Goal: Browse casually

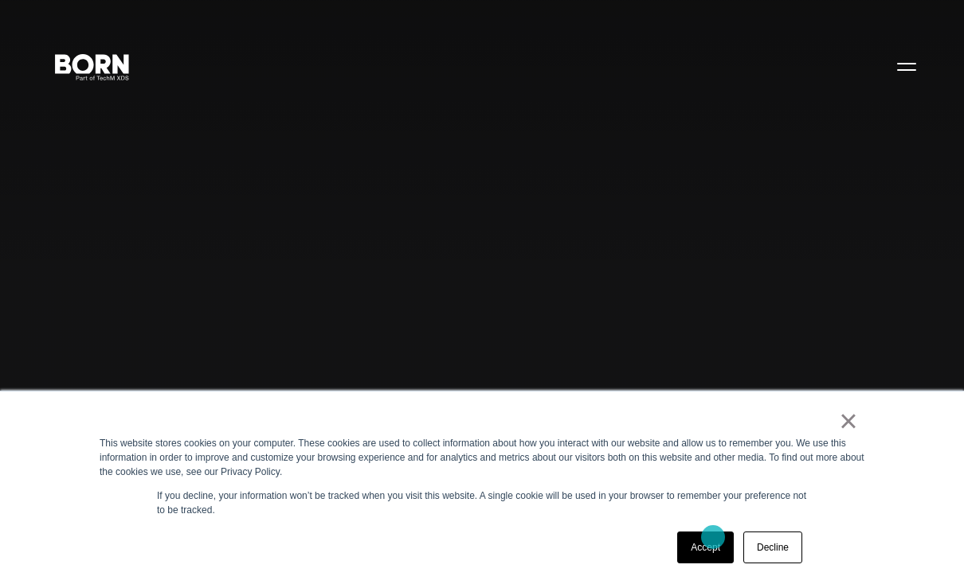
click at [713, 538] on link "Accept" at bounding box center [705, 548] width 57 height 32
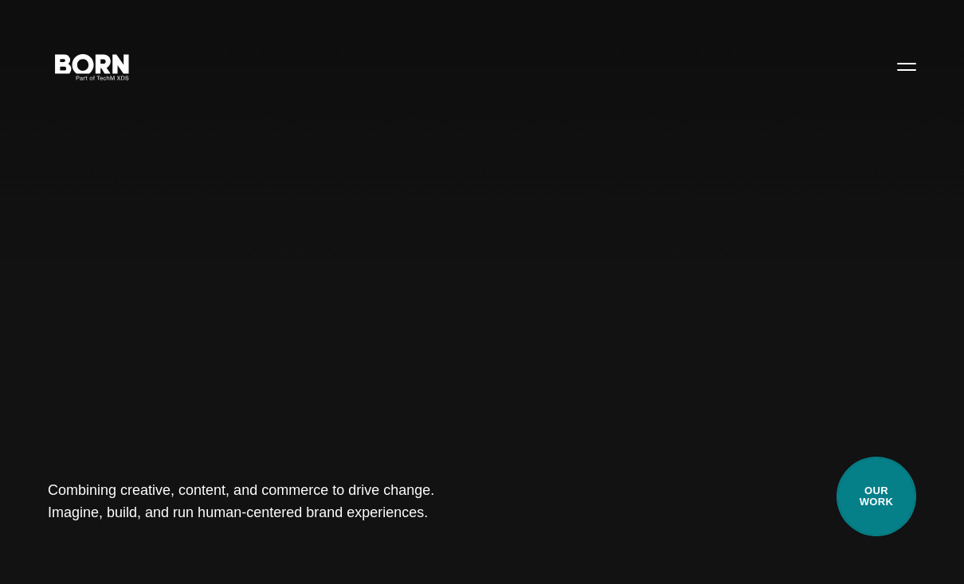
click at [884, 477] on link "Our Work" at bounding box center [876, 497] width 80 height 80
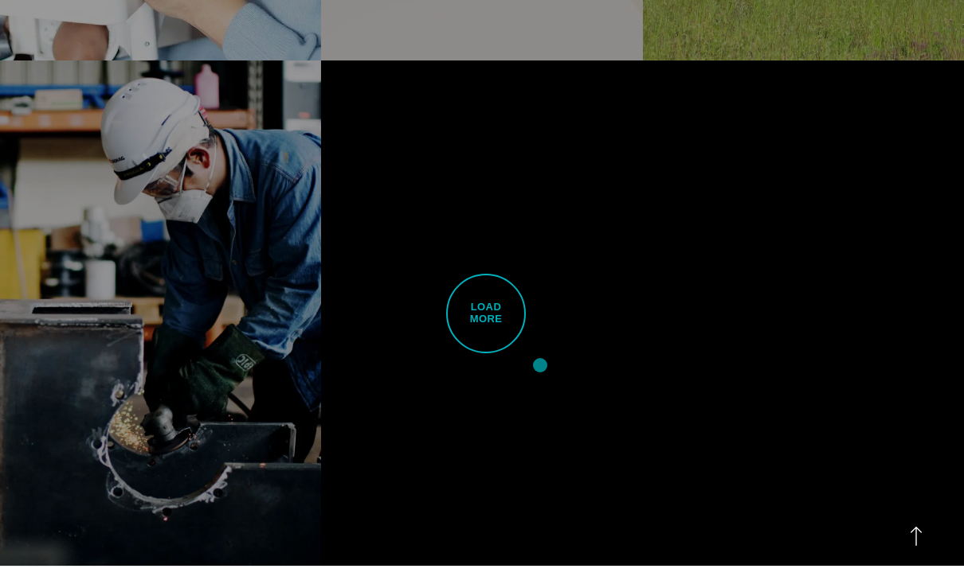
scroll to position [3540, 0]
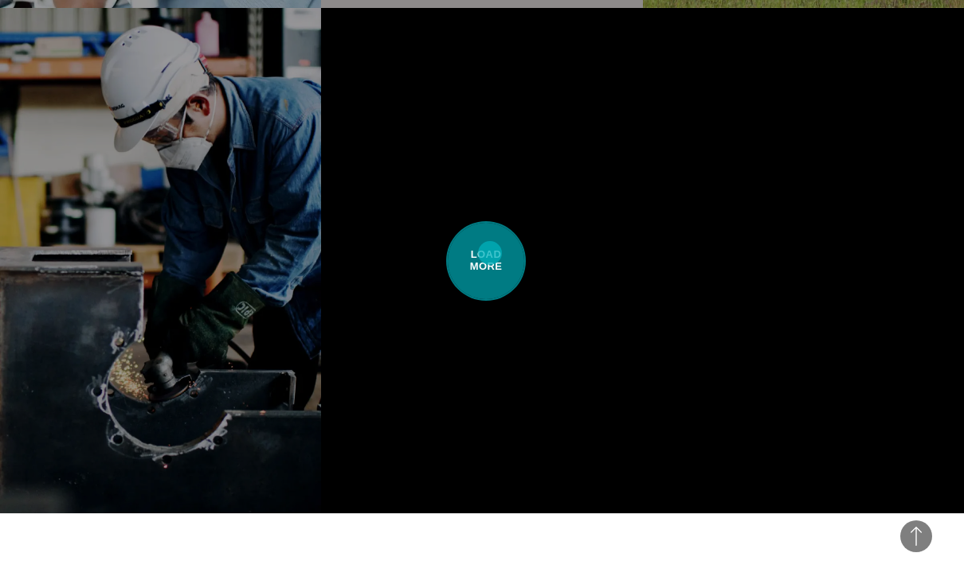
click at [489, 253] on span "Load More" at bounding box center [486, 261] width 80 height 80
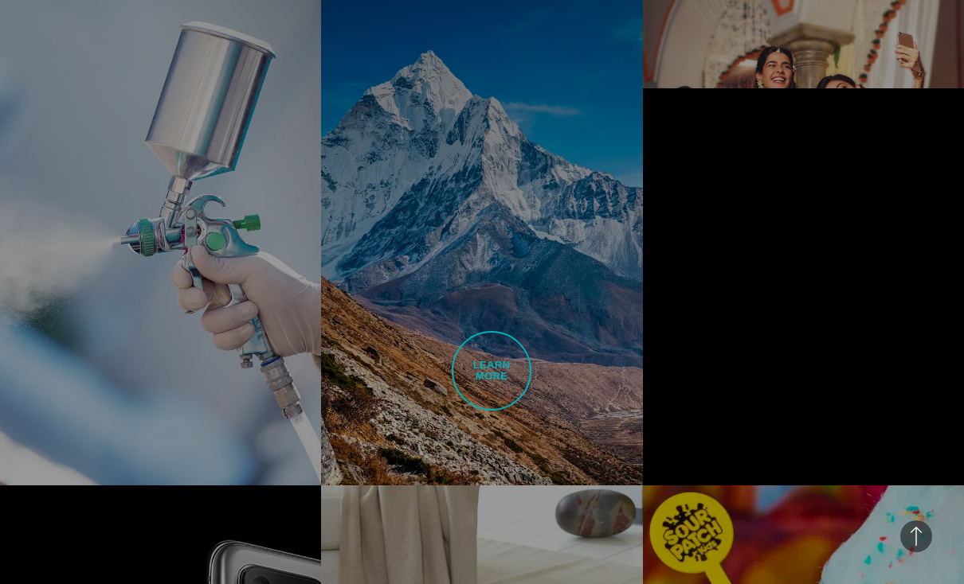
scroll to position [5601, 0]
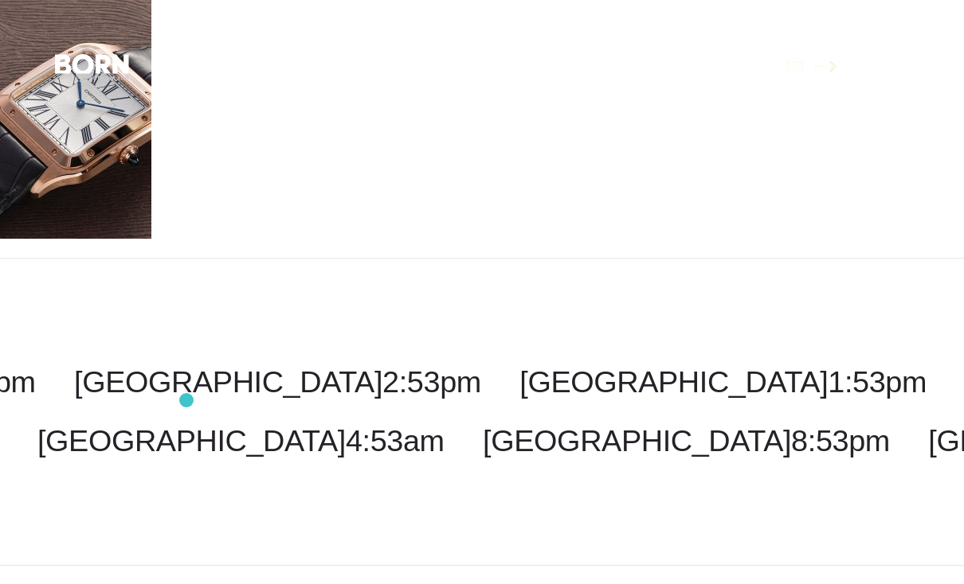
scroll to position [6, 0]
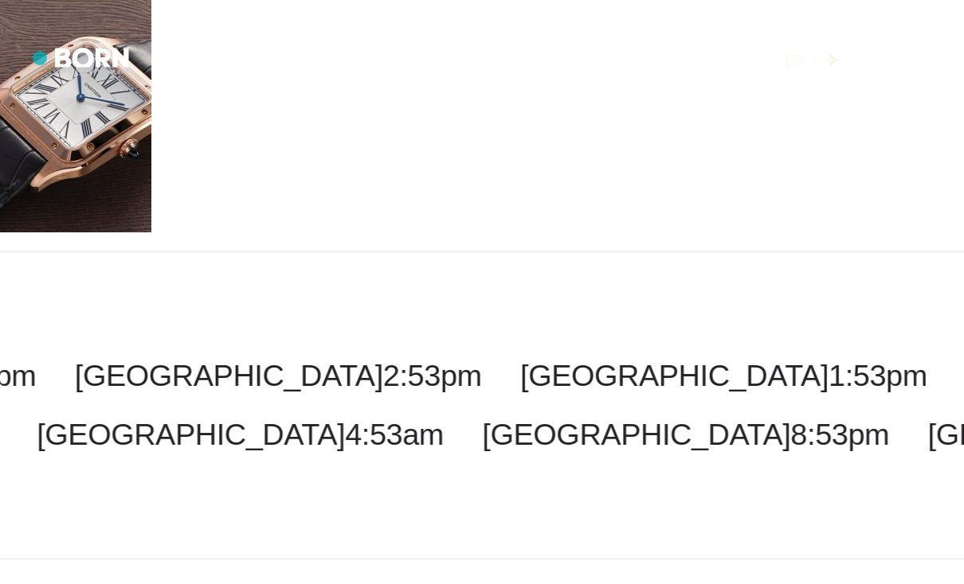
click at [41, 58] on header ".st0{display:none;} .st1{display:inline;} .st2{font-family:'HelveticaNeue-Mediu…" at bounding box center [482, 59] width 964 height 36
click at [68, 109] on img at bounding box center [75, 113] width 151 height 239
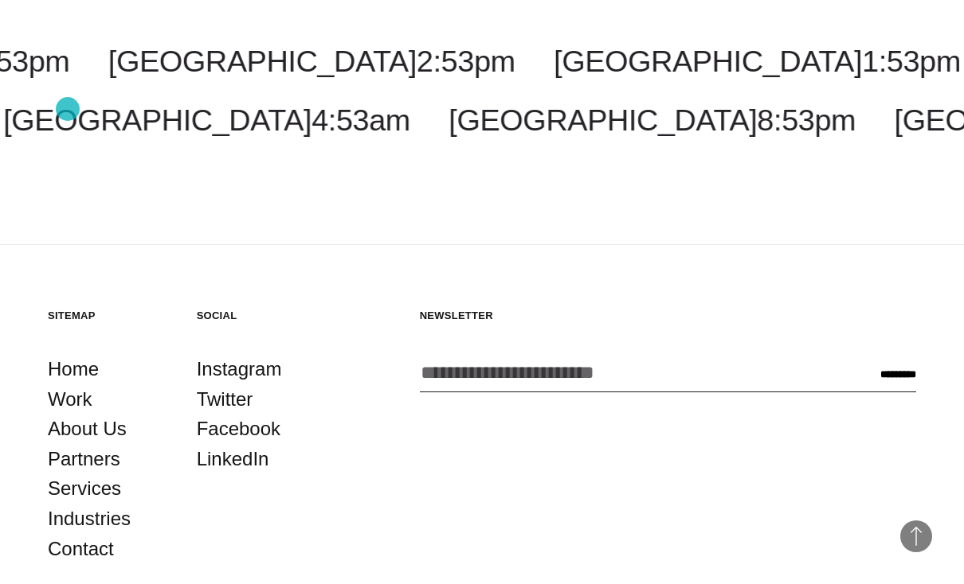
scroll to position [463, 0]
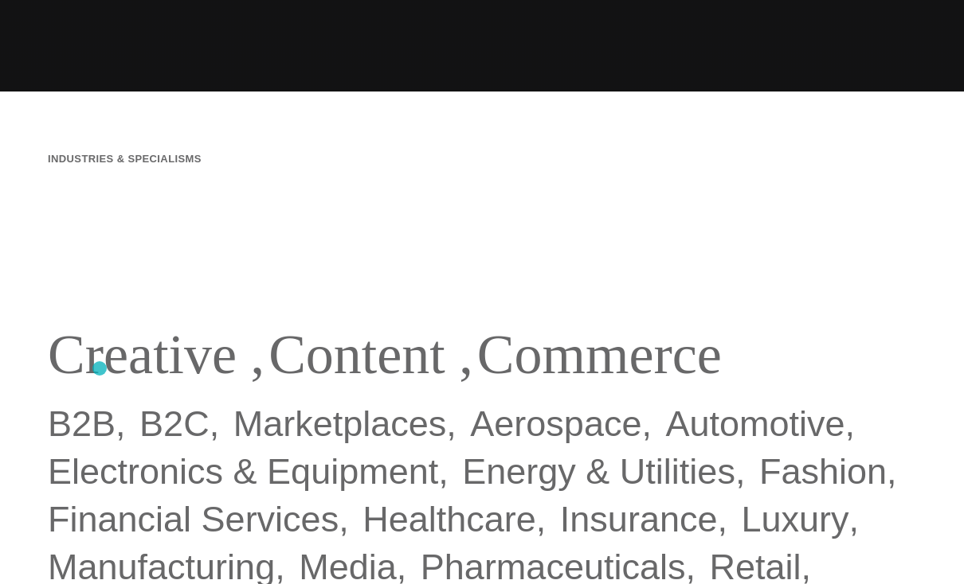
scroll to position [533, 0]
